Goal: Find specific page/section: Find specific page/section

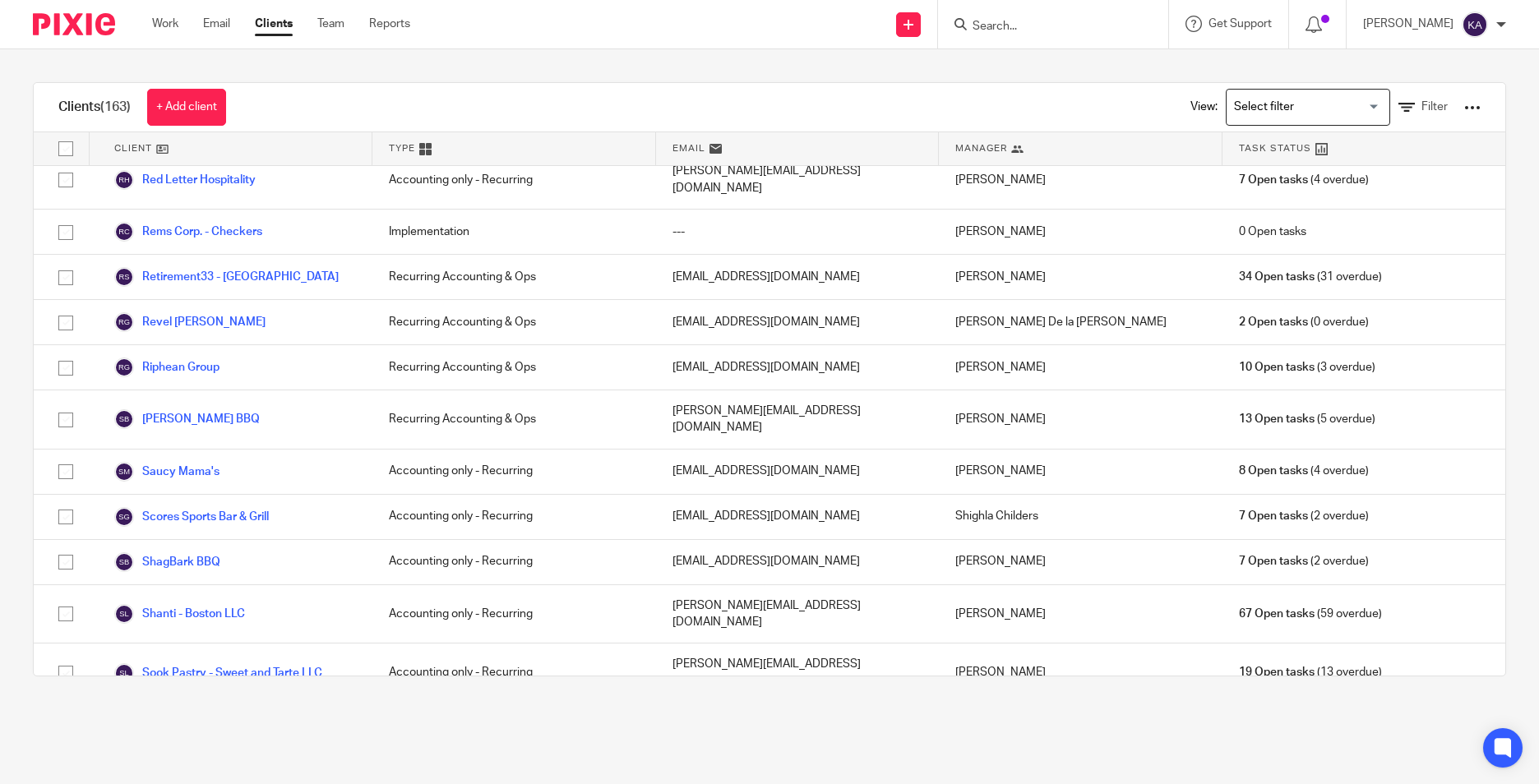
scroll to position [4357, 0]
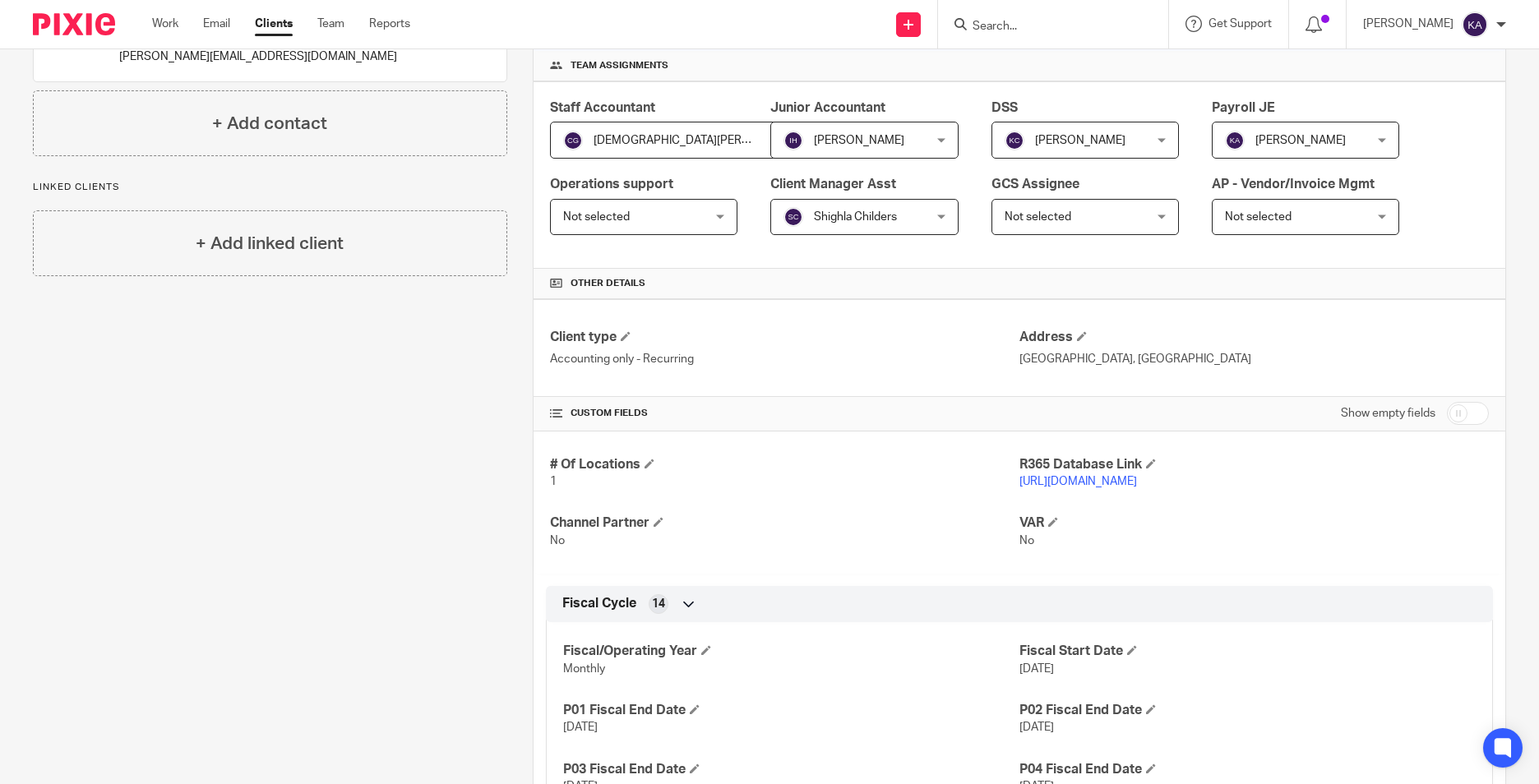
scroll to position [247, 0]
click at [421, 548] on div "Client contacts John Capesius (Owner) 312-685-4481 john@tavernonthepoint.com Ed…" at bounding box center [257, 676] width 500 height 1496
click at [420, 547] on div "Client contacts John Capesius (Owner) 312-685-4481 john@tavernonthepoint.com Ed…" at bounding box center [257, 676] width 500 height 1496
click at [427, 534] on div "Client contacts John Capesius (Owner) 312-685-4481 john@tavernonthepoint.com Ed…" at bounding box center [257, 676] width 500 height 1496
click at [453, 504] on div "Client contacts John Capesius (Owner) 312-685-4481 john@tavernonthepoint.com Ed…" at bounding box center [257, 676] width 500 height 1496
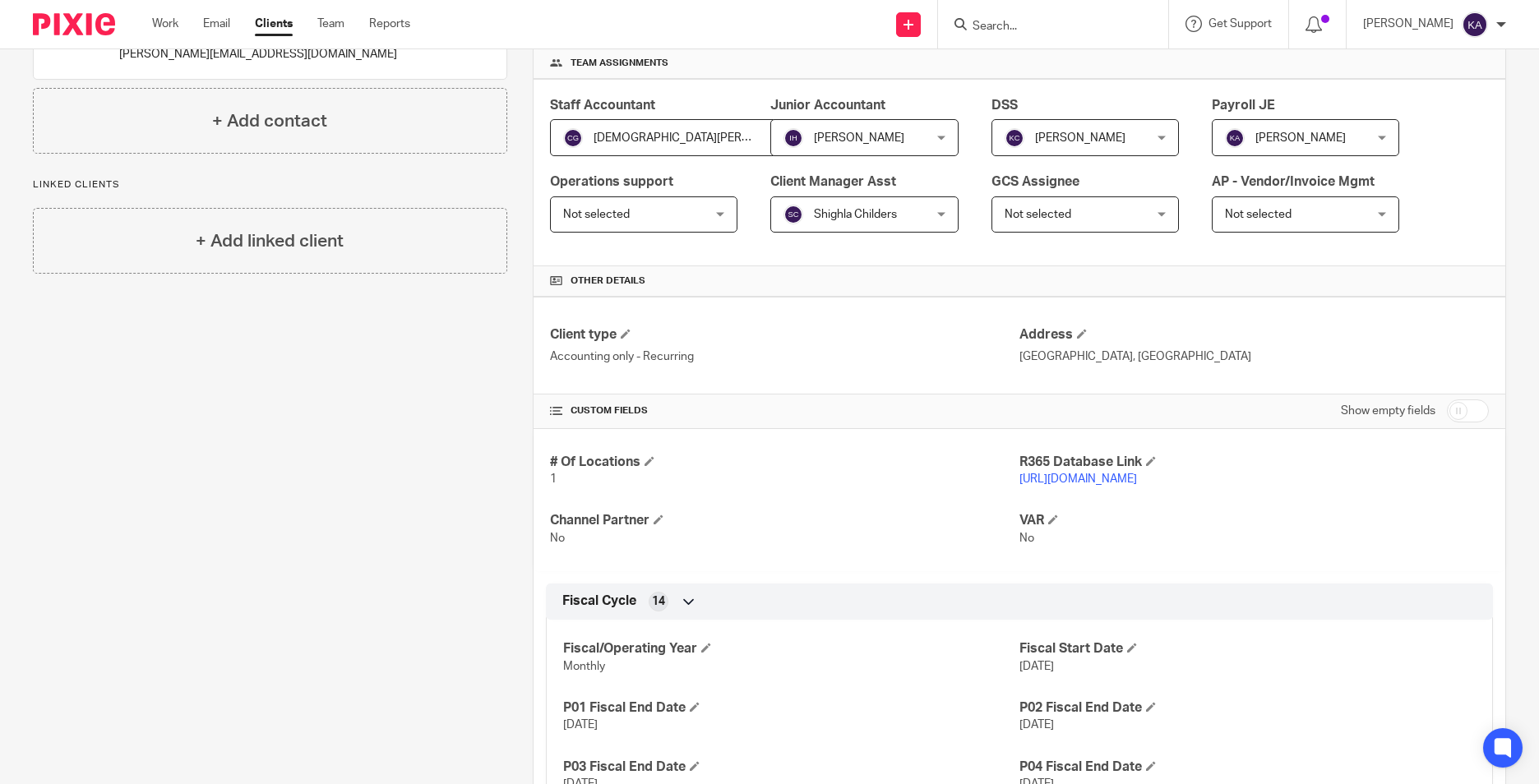
click at [455, 504] on div "Client contacts John Capesius (Owner) 312-685-4481 john@tavernonthepoint.com Ed…" at bounding box center [257, 676] width 500 height 1496
click at [1128, 477] on link "https://tavernonthepoint.restaurant365.com/#/user/login" at bounding box center [1078, 479] width 117 height 12
click at [1109, 473] on link "https://tavernonthepoint.restaurant365.com/#/user/login" at bounding box center [1078, 479] width 117 height 12
